Goal: Task Accomplishment & Management: Manage account settings

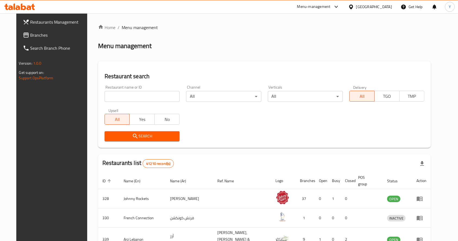
click at [331, 7] on div "Menu-management" at bounding box center [313, 7] width 33 height 7
click at [274, 76] on div "Restaurant-Management" at bounding box center [285, 73] width 43 height 6
click at [129, 98] on input "search" at bounding box center [142, 96] width 75 height 11
click button "Search" at bounding box center [142, 136] width 75 height 10
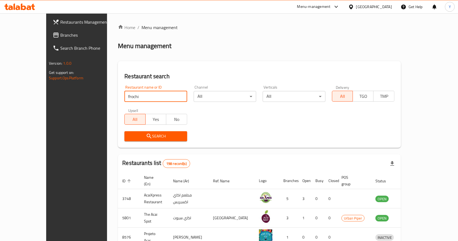
type input "frochi"
click button "Search" at bounding box center [155, 136] width 63 height 10
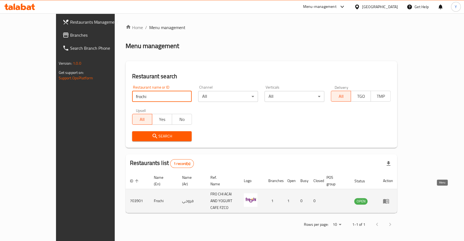
click at [389, 199] on icon "enhanced table" at bounding box center [386, 201] width 6 height 5
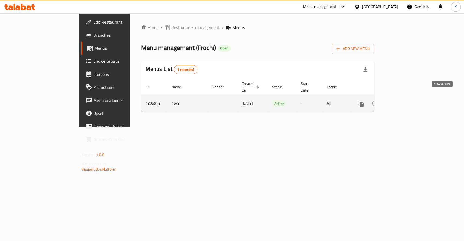
click at [404, 100] on icon "enhanced table" at bounding box center [400, 103] width 7 height 7
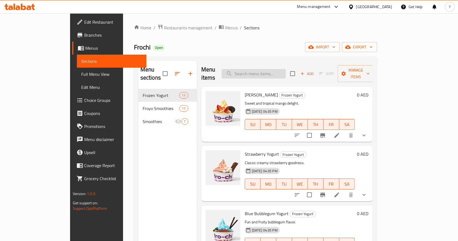
click at [261, 69] on input "search" at bounding box center [254, 74] width 64 height 10
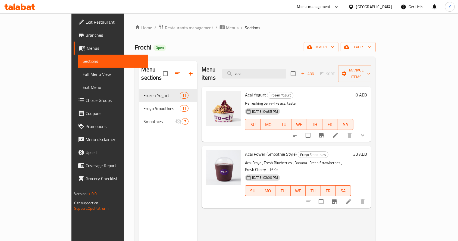
type input "acai"
click at [338, 133] on icon at bounding box center [335, 135] width 5 height 5
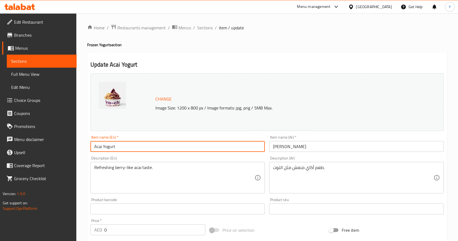
click at [161, 144] on input "Acai Yogurt" at bounding box center [178, 146] width 175 height 11
type input "Acai"
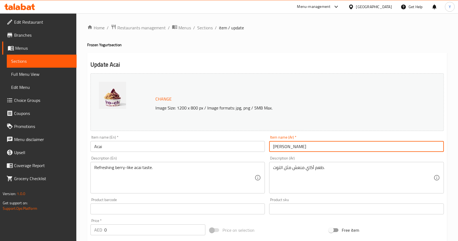
click at [296, 146] on input "زبادي أكاي" at bounding box center [356, 146] width 175 height 11
paste input "text"
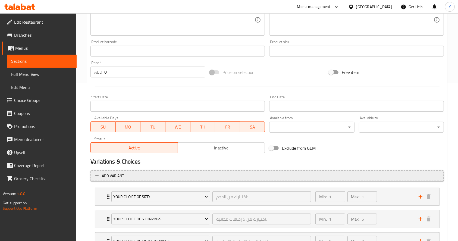
scroll to position [204, 0]
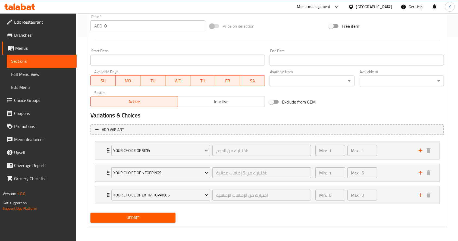
type input "أكاي"
click at [144, 219] on span "Update" at bounding box center [133, 217] width 76 height 7
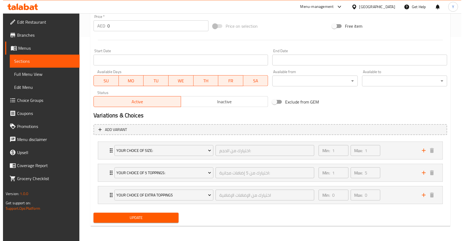
scroll to position [0, 0]
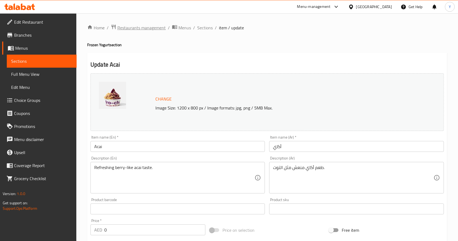
click at [140, 27] on span "Restaurants management" at bounding box center [141, 27] width 48 height 7
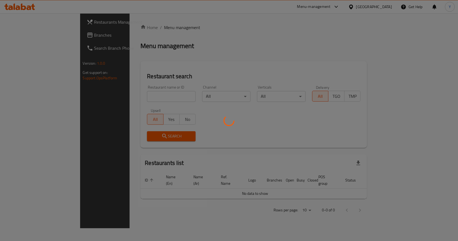
click at [133, 95] on div at bounding box center [229, 120] width 458 height 241
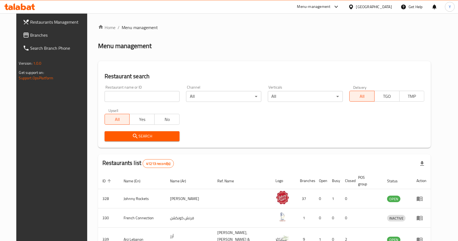
click at [133, 95] on input "search" at bounding box center [142, 96] width 75 height 11
type input "malik nehari"
click button "Search" at bounding box center [142, 136] width 75 height 10
